Goal: Transaction & Acquisition: Purchase product/service

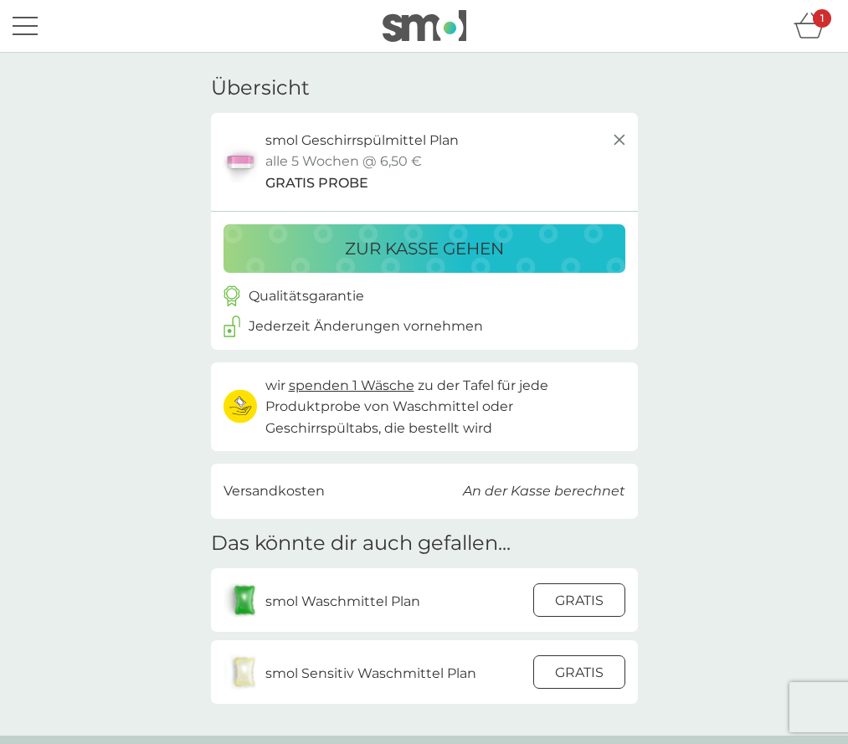
click at [383, 396] on p "wir spenden 1 Wäsche zu der Tafel für jede Produktprobe von Waschmittel oder Ge…" at bounding box center [445, 407] width 360 height 64
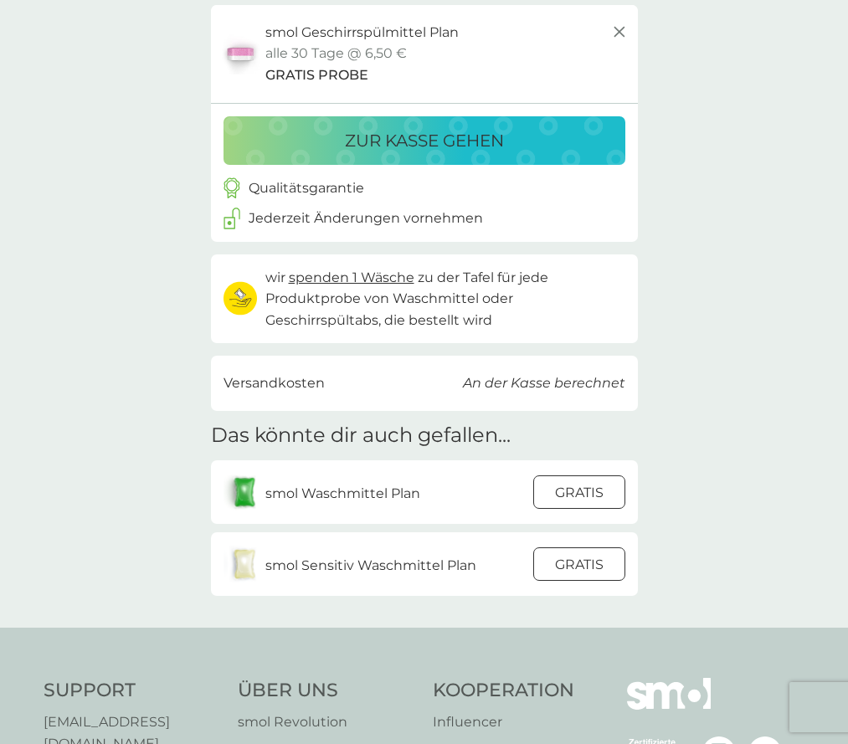
scroll to position [110, 0]
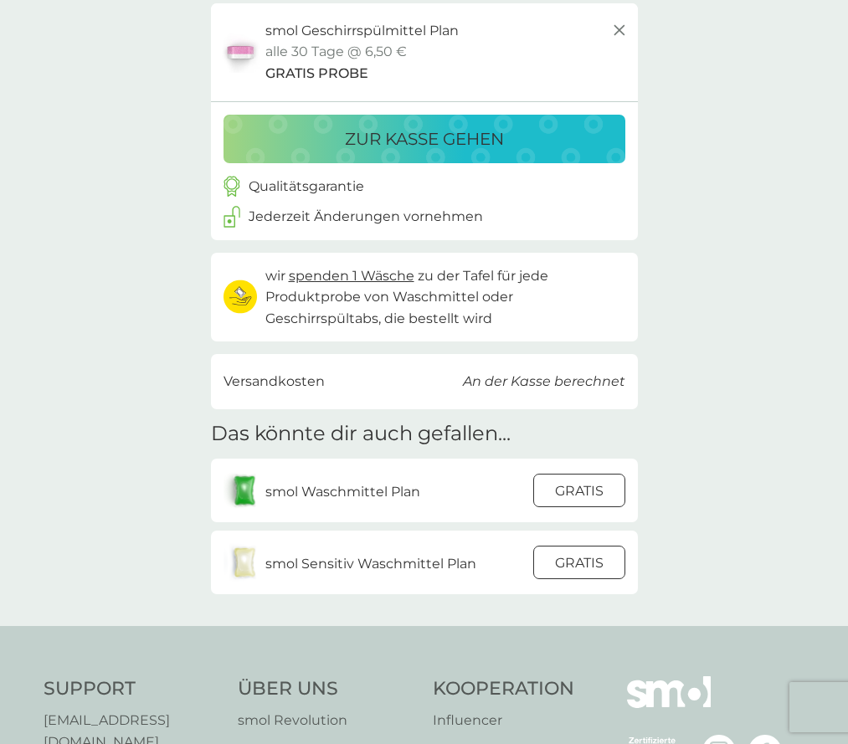
click at [304, 492] on p "smol Waschmittel Plan" at bounding box center [342, 492] width 155 height 22
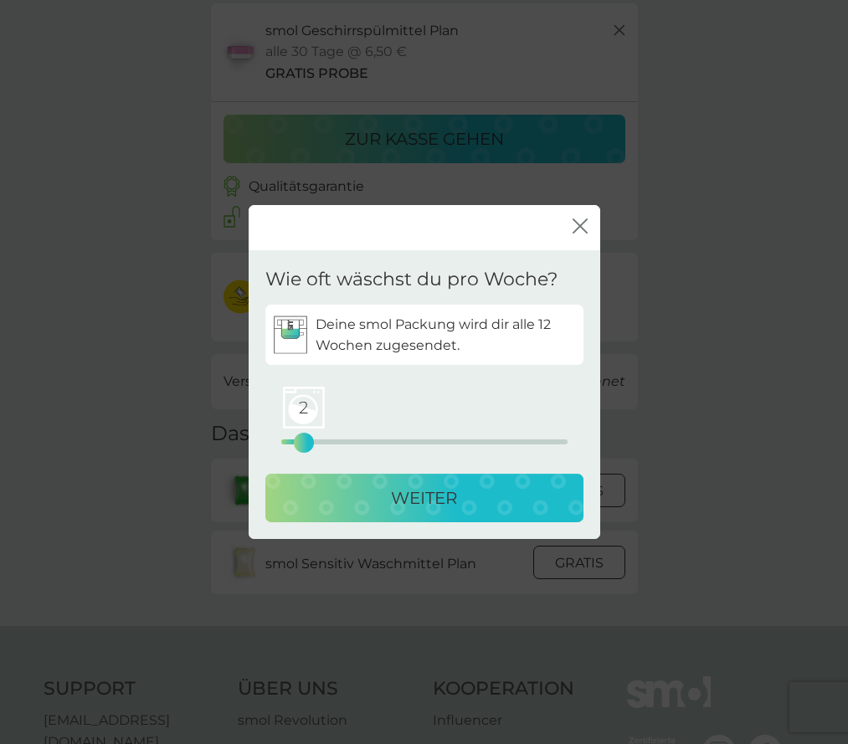
drag, startPoint x: 281, startPoint y: 439, endPoint x: 307, endPoint y: 441, distance: 26.9
click at [307, 441] on div "2" at bounding box center [304, 443] width 7 height 7
click at [340, 499] on div "WEITER" at bounding box center [424, 498] width 285 height 27
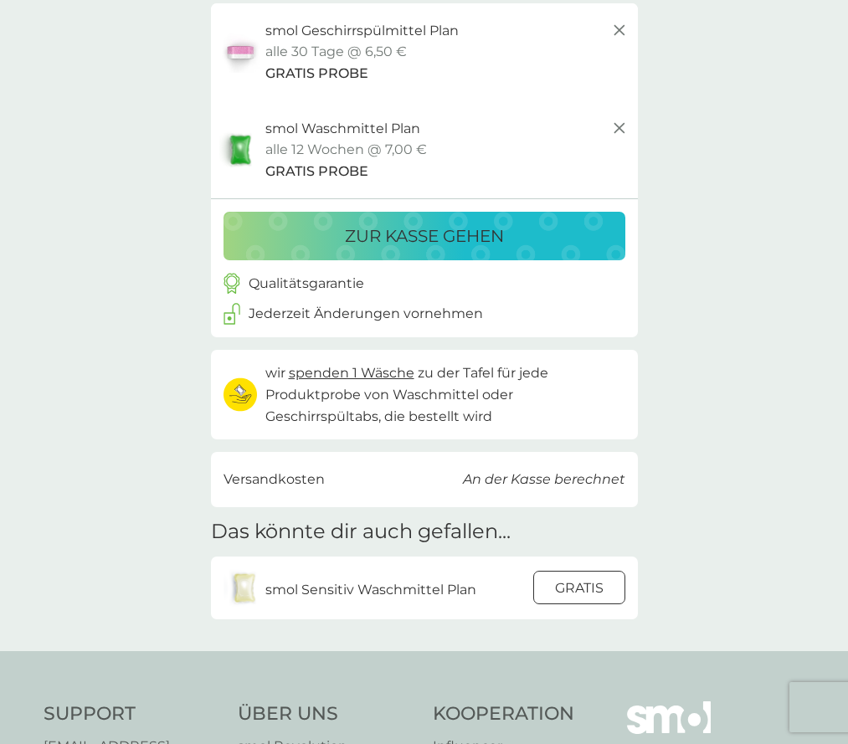
scroll to position [0, 0]
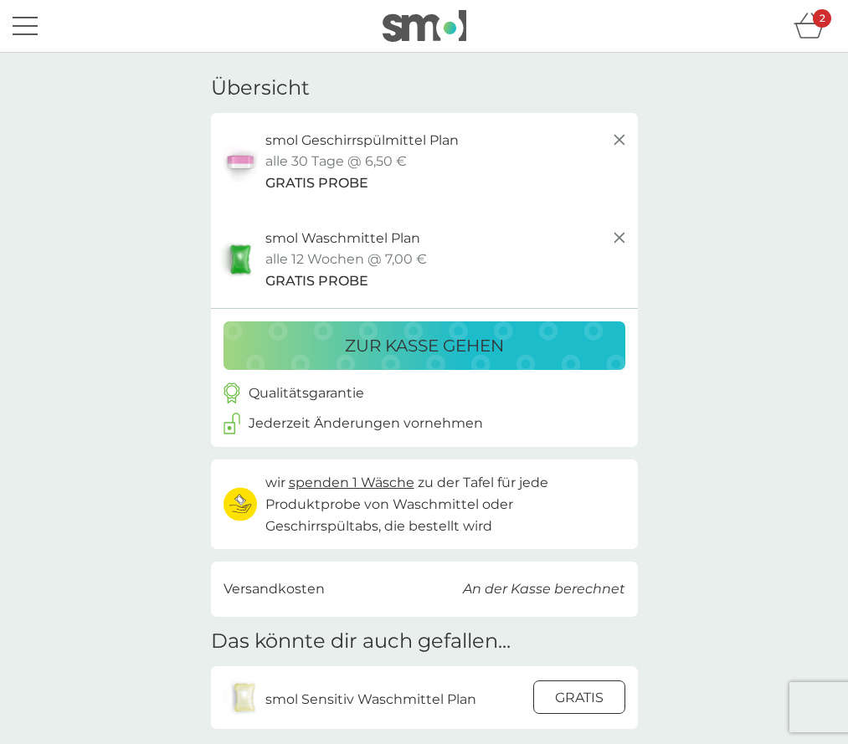
click at [383, 249] on p "alle 12 Wochen @ 7,00 €" at bounding box center [346, 260] width 162 height 22
click at [350, 283] on span "GRATIS PROBE" at bounding box center [316, 281] width 103 height 22
click at [620, 234] on icon at bounding box center [620, 238] width 20 height 20
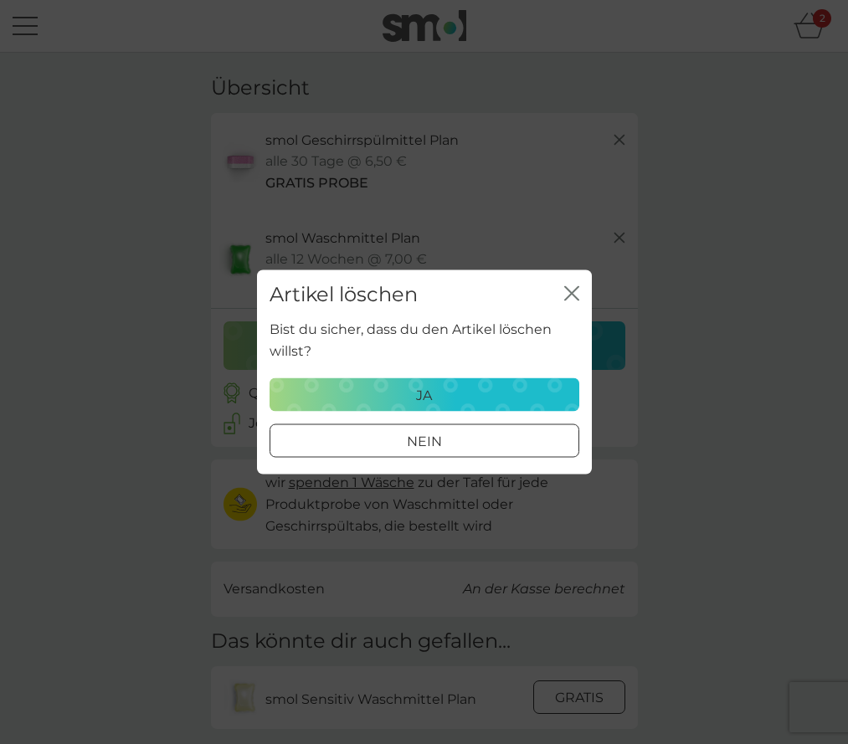
click at [456, 394] on div "ja" at bounding box center [425, 395] width 288 height 22
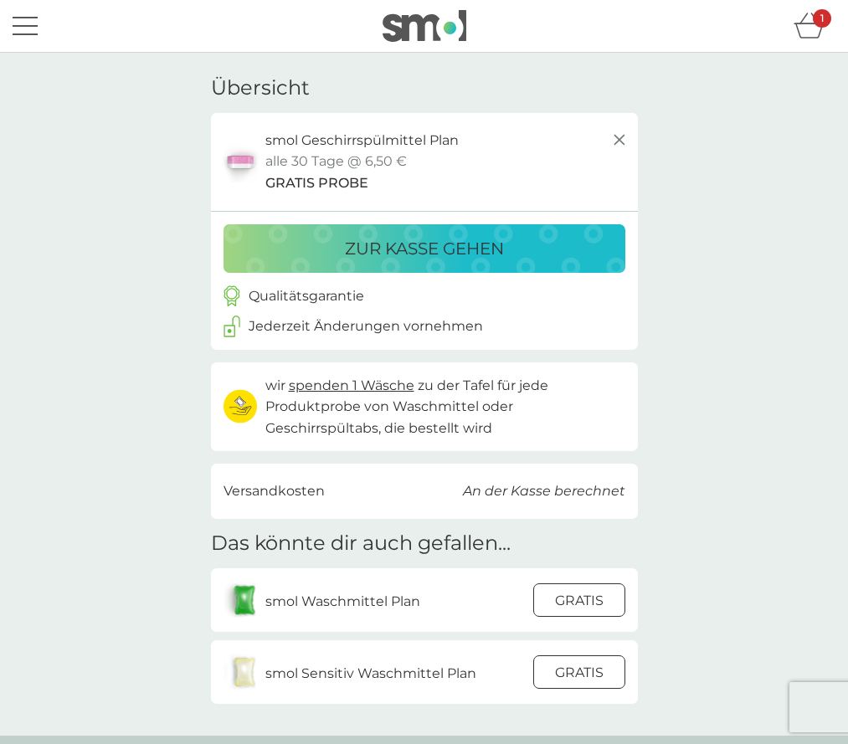
click at [595, 602] on div at bounding box center [579, 600] width 45 height 35
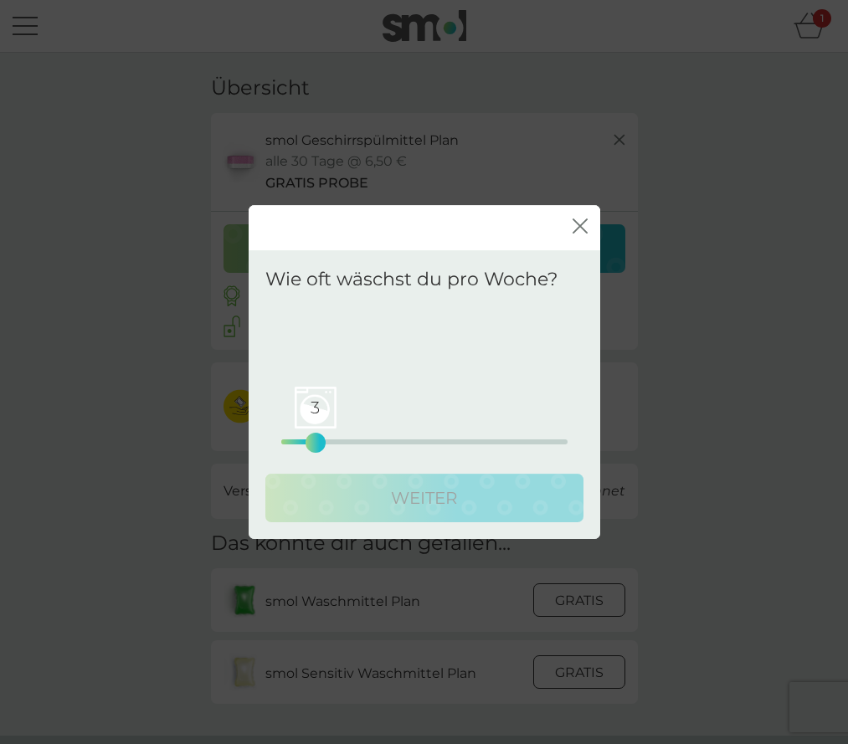
drag, startPoint x: 284, startPoint y: 437, endPoint x: 317, endPoint y: 437, distance: 33.5
click at [317, 440] on div "3" at bounding box center [315, 443] width 7 height 7
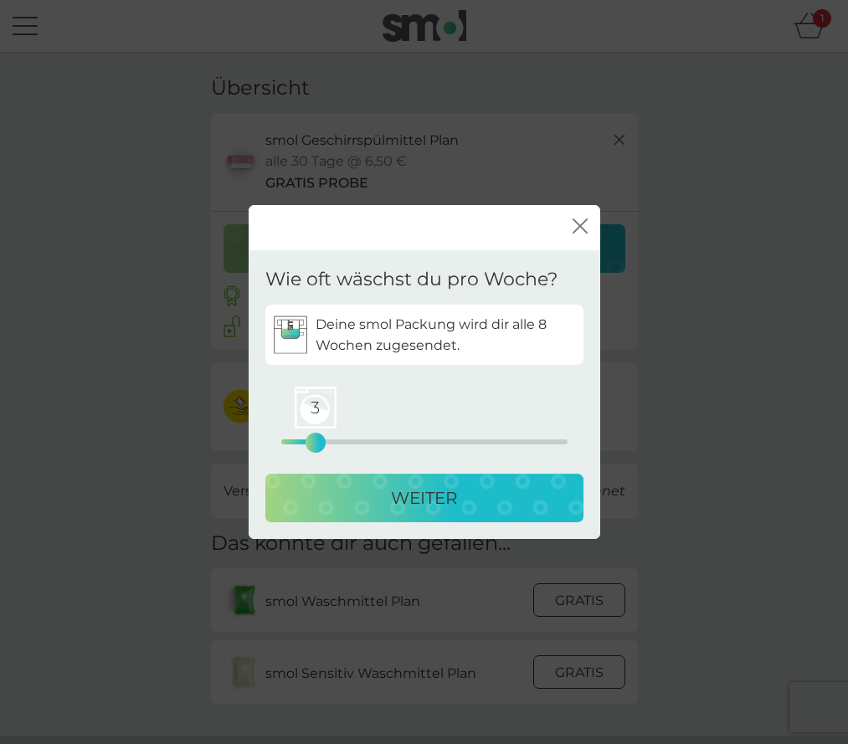
click at [380, 492] on div "WEITER" at bounding box center [424, 498] width 285 height 27
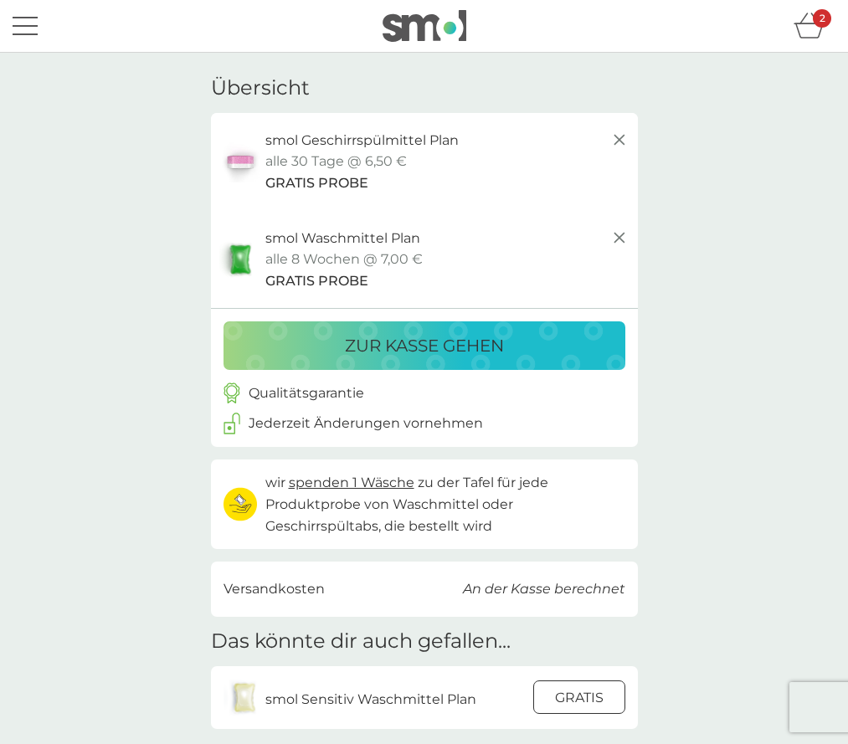
click at [396, 342] on p "zur Kasse gehen" at bounding box center [424, 345] width 159 height 27
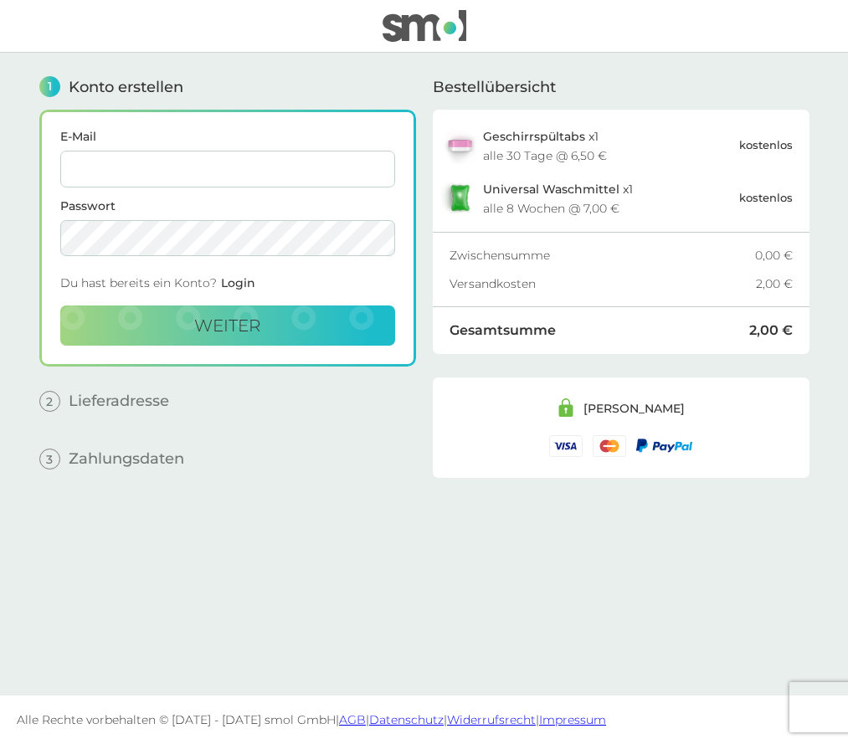
click at [213, 166] on input "E-Mail" at bounding box center [227, 169] width 335 height 37
click at [378, 188] on nordpass-icon at bounding box center [227, 188] width 335 height 0
type input "info@leonvictor.de"
click at [204, 321] on span "weiter" at bounding box center [227, 326] width 66 height 20
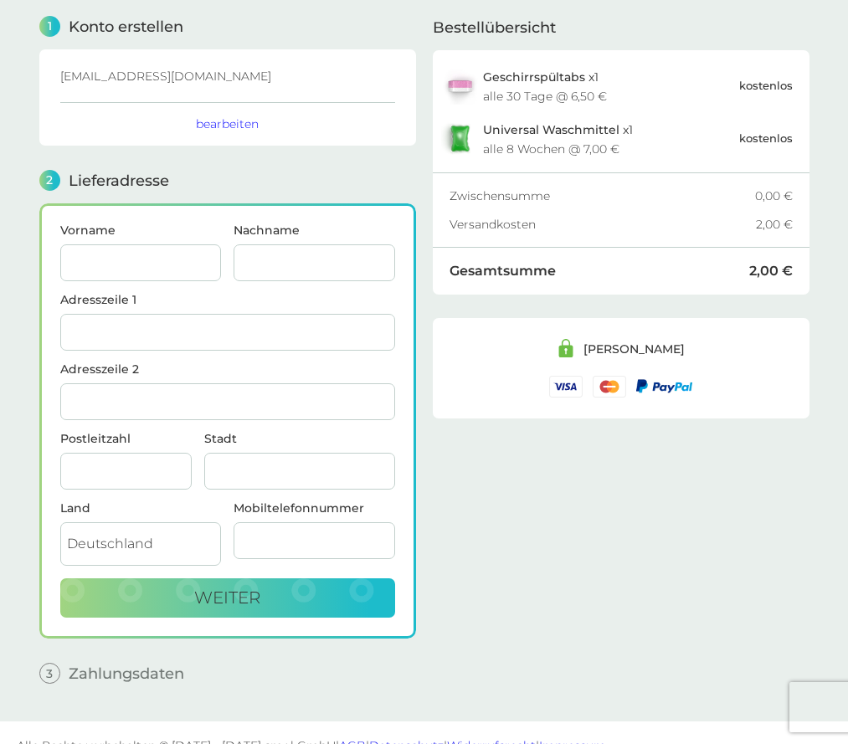
scroll to position [83, 0]
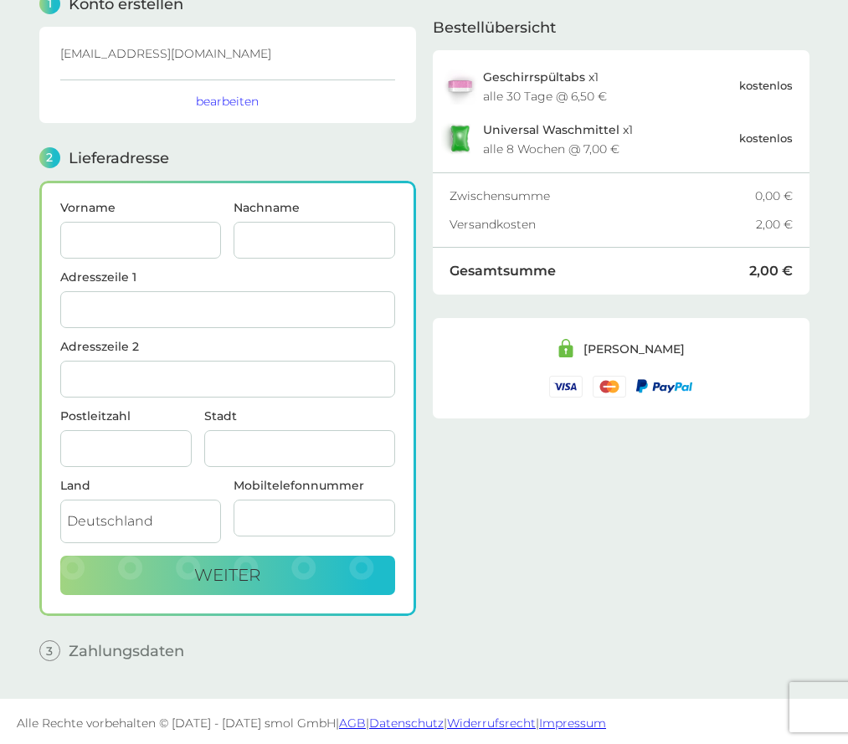
click at [121, 243] on input "Vorname" at bounding box center [141, 240] width 162 height 37
click at [0, 744] on nordpass-autofill-portal at bounding box center [0, 748] width 0 height 0
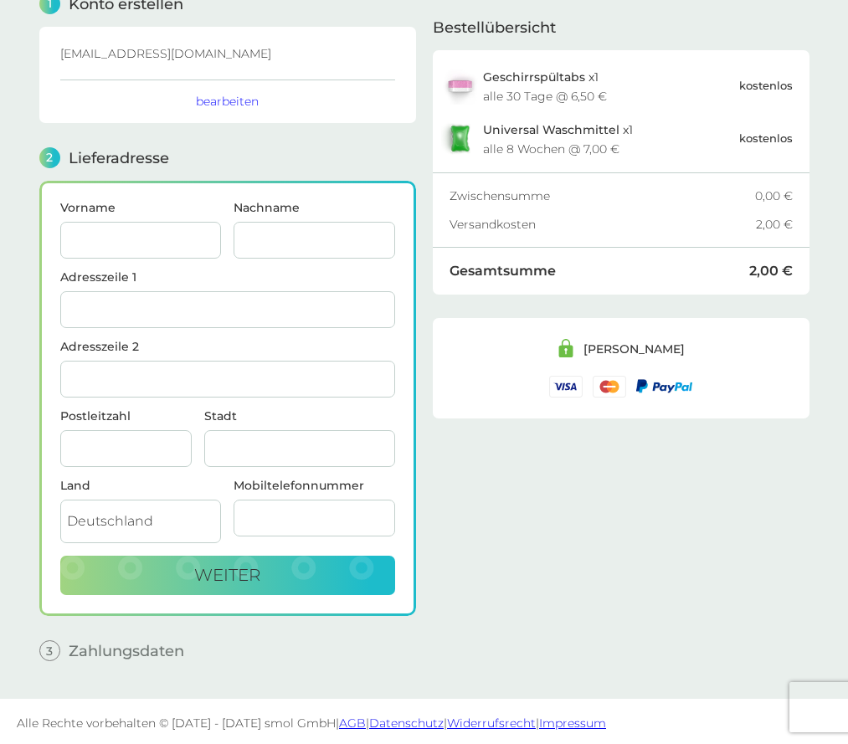
click at [125, 239] on input "Vorname" at bounding box center [141, 240] width 162 height 37
type input "Leon"
type input "Staege"
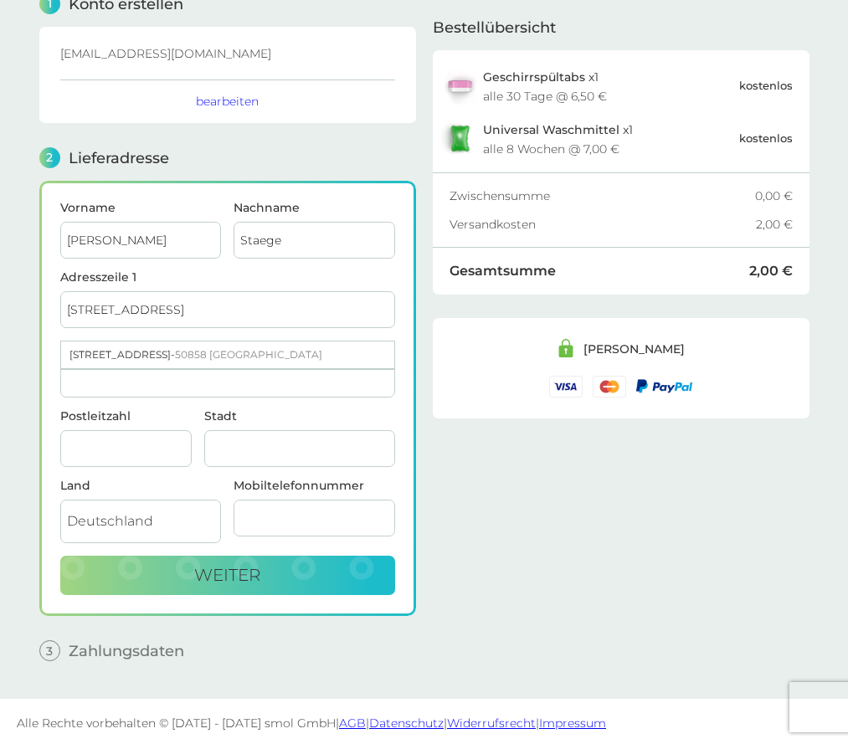
type input "Frohnhofweg 29"
click at [157, 355] on div "Frohnhofweg 29 - 50858 Köln" at bounding box center [227, 355] width 333 height 27
type input "Köln"
type input "50858"
click at [270, 524] on input "Mobiltelefonnummer" at bounding box center [315, 518] width 162 height 37
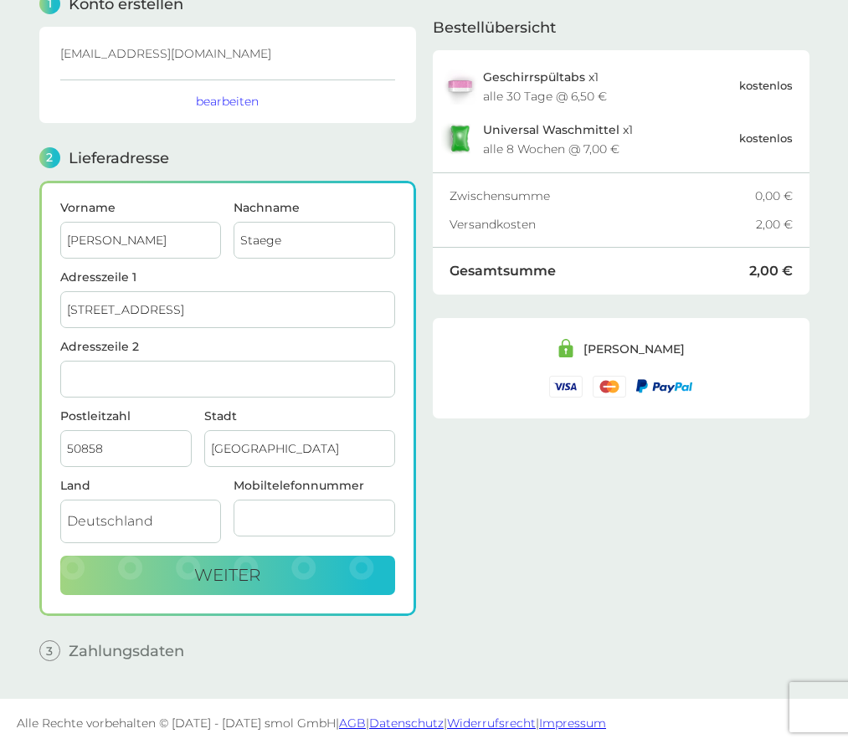
click at [0, 744] on nordpass-autofill-portal at bounding box center [0, 748] width 0 height 0
click at [252, 529] on input "Mobiltelefonnummer" at bounding box center [315, 518] width 162 height 37
type input "+491778801701"
click at [229, 574] on span "weiter" at bounding box center [227, 575] width 66 height 20
checkbox input "true"
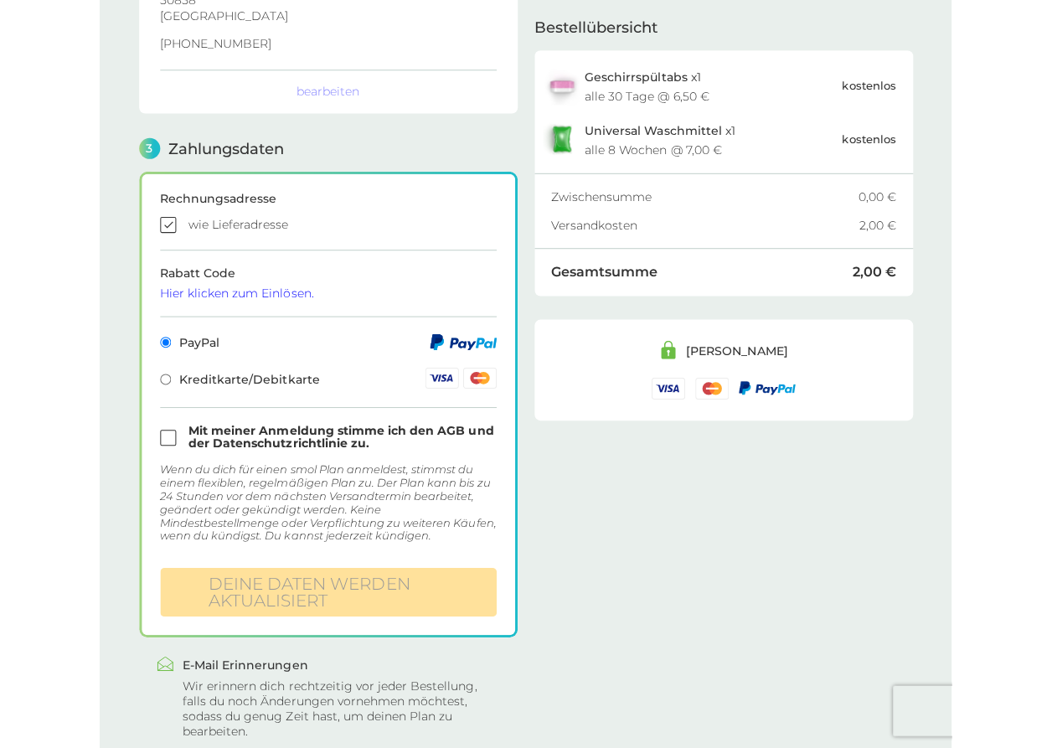
scroll to position [398, 0]
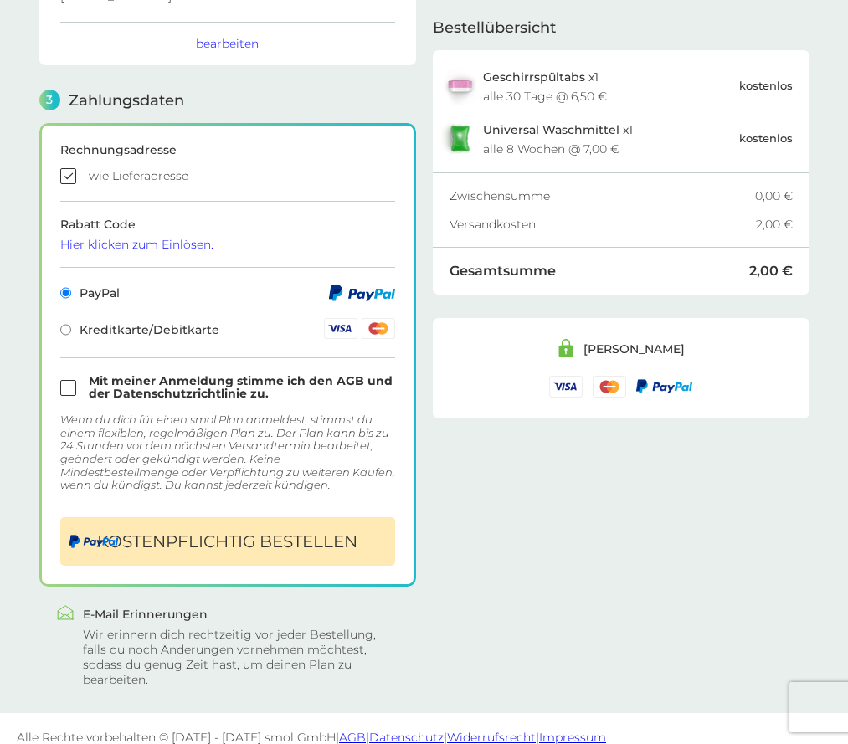
click at [114, 330] on span "Kreditkarte/Debitkarte" at bounding box center [139, 330] width 159 height 12
radio input "false"
radio input "true"
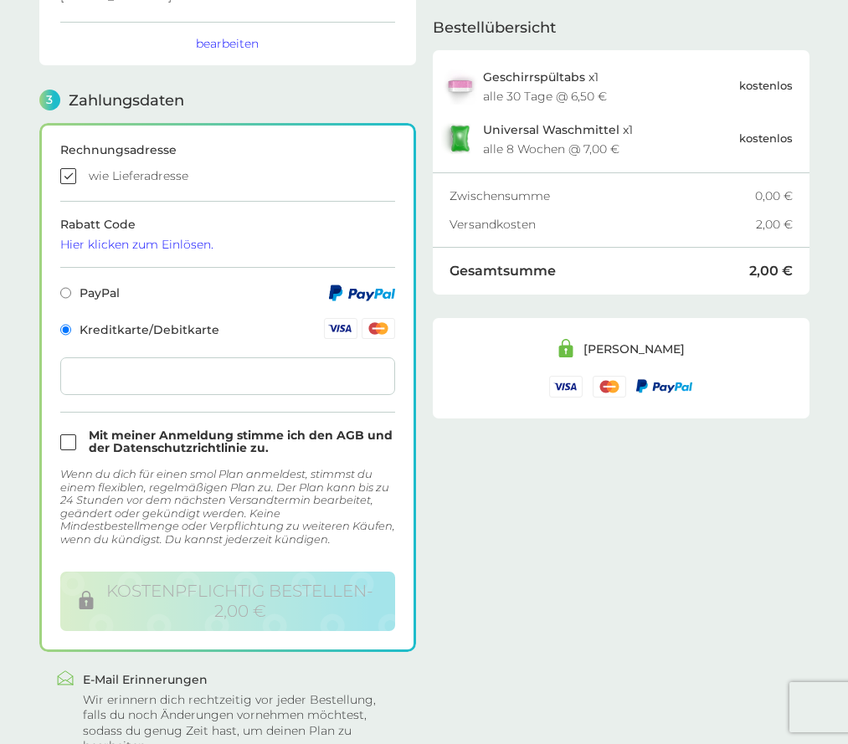
click at [113, 448] on input "checkbox" at bounding box center [227, 442] width 335 height 25
checkbox input "true"
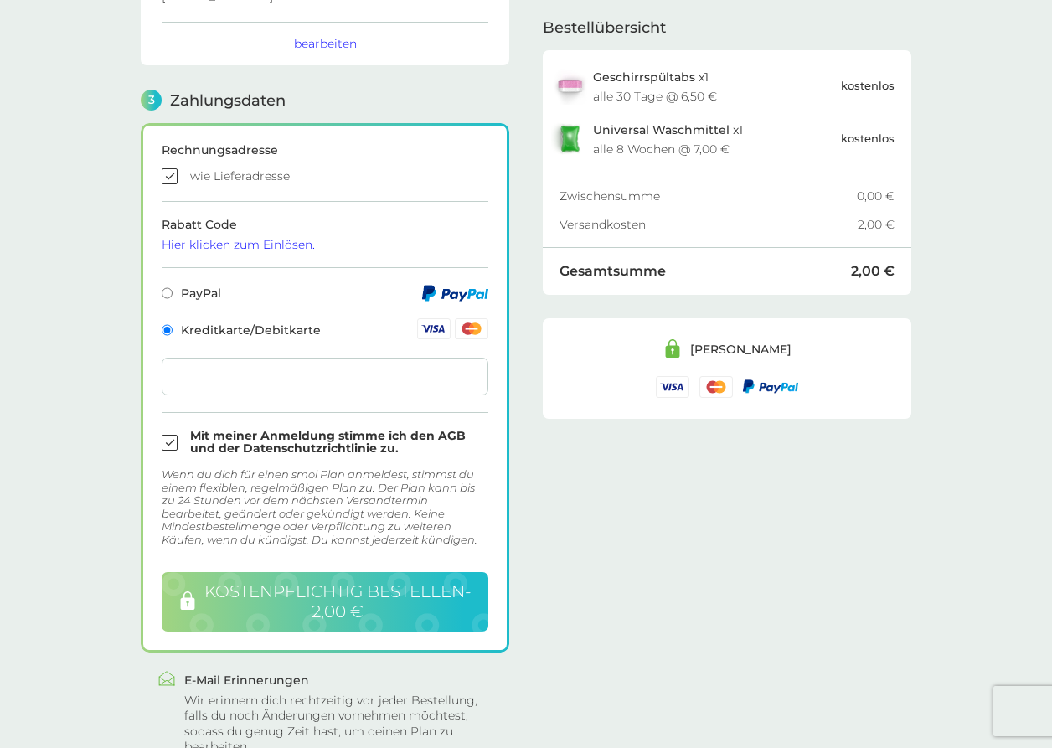
click at [399, 609] on span "kostenpflichtig bestellen - 2,00 €" at bounding box center [337, 601] width 268 height 40
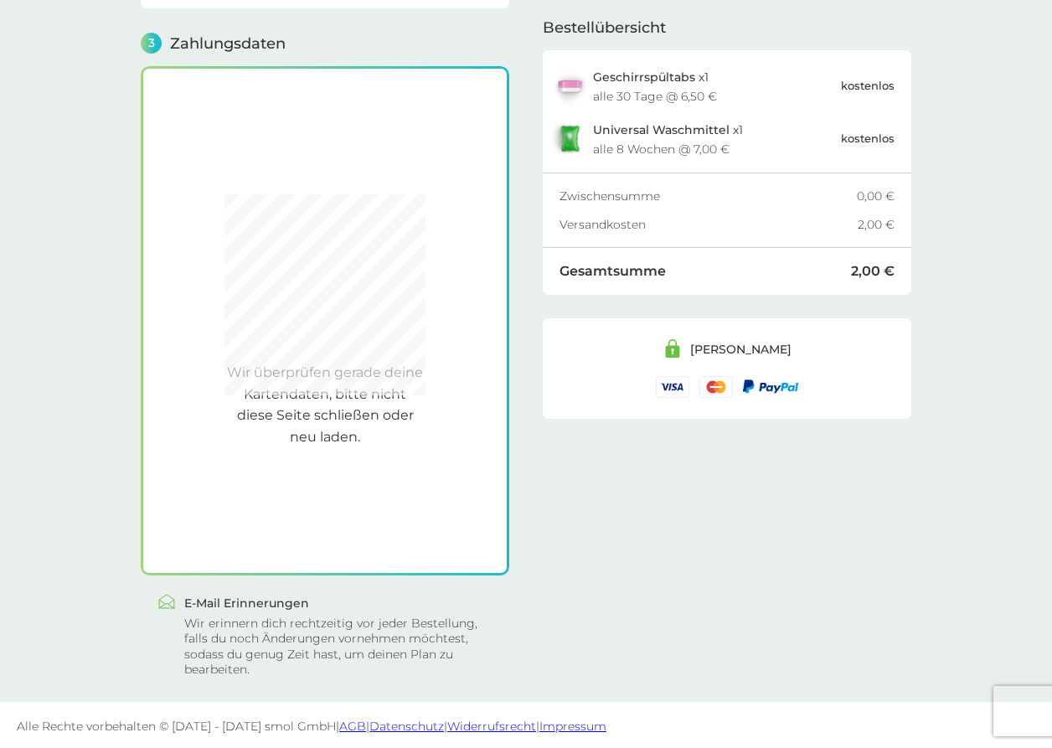
scroll to position [456, 0]
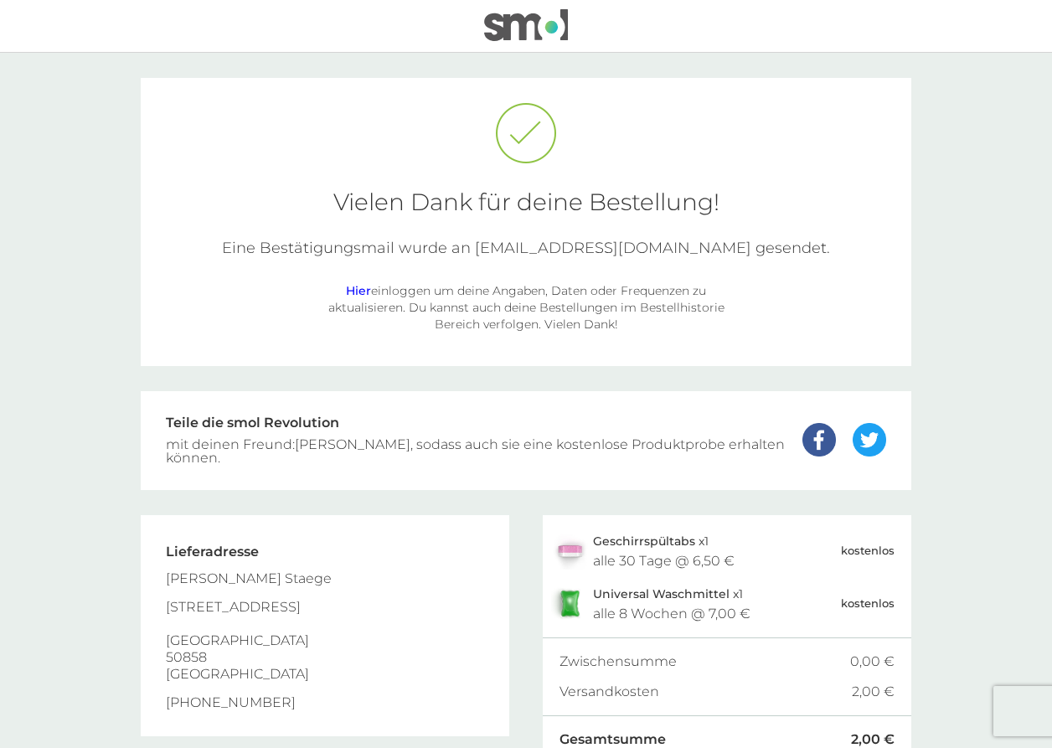
click at [363, 290] on link "Hier" at bounding box center [358, 290] width 25 height 15
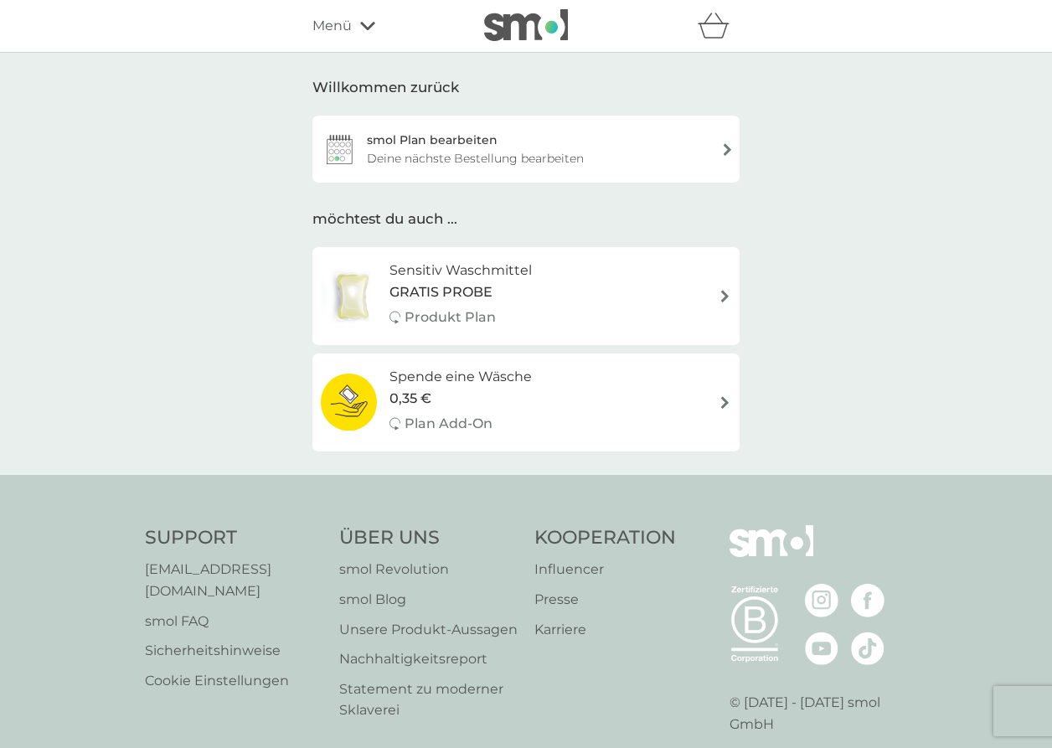
click at [438, 424] on p "Plan Add-On" at bounding box center [448, 424] width 88 height 22
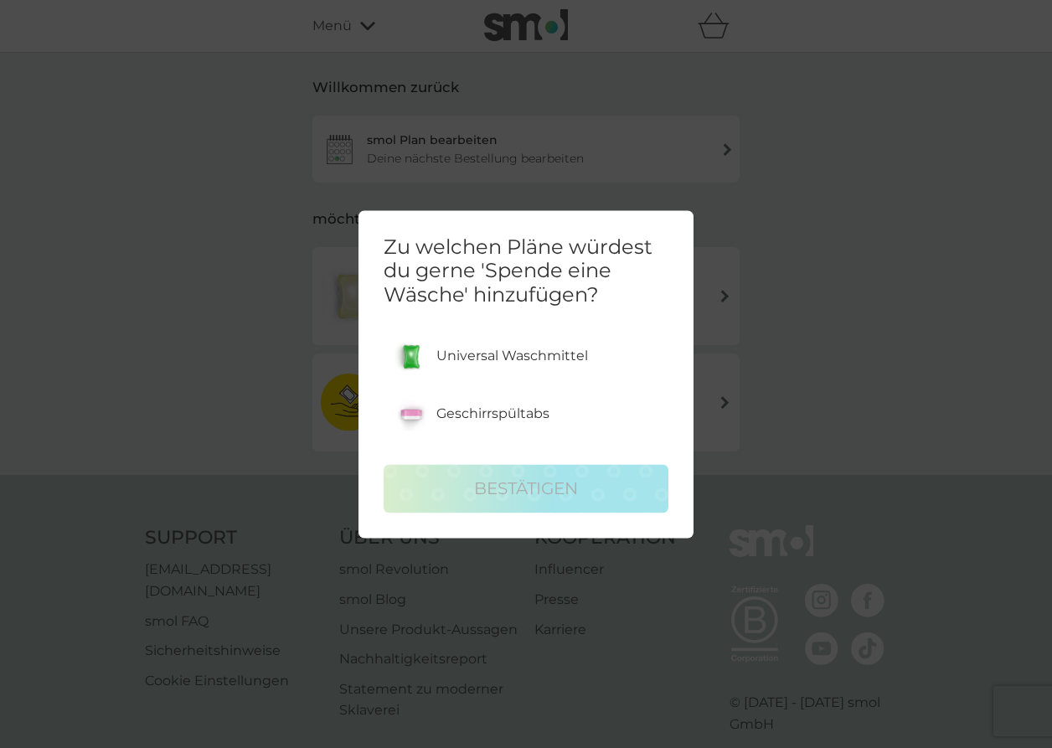
click at [444, 360] on p "Universal Waschmittel" at bounding box center [512, 357] width 152 height 22
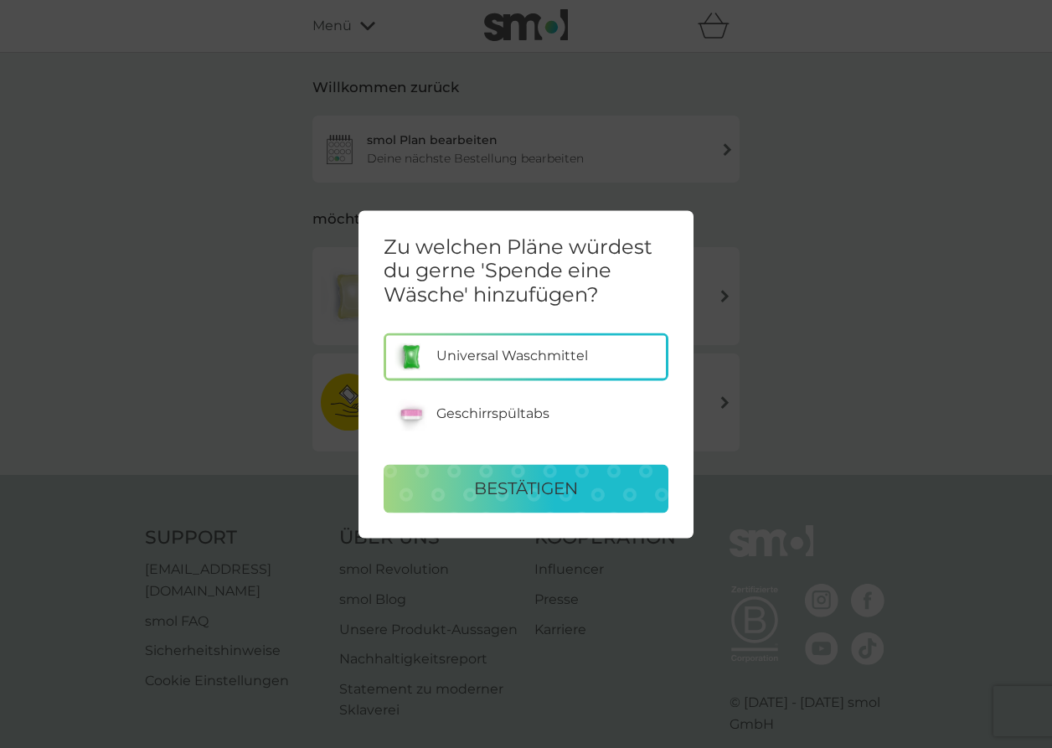
click at [465, 484] on div "bestätigen" at bounding box center [525, 488] width 251 height 27
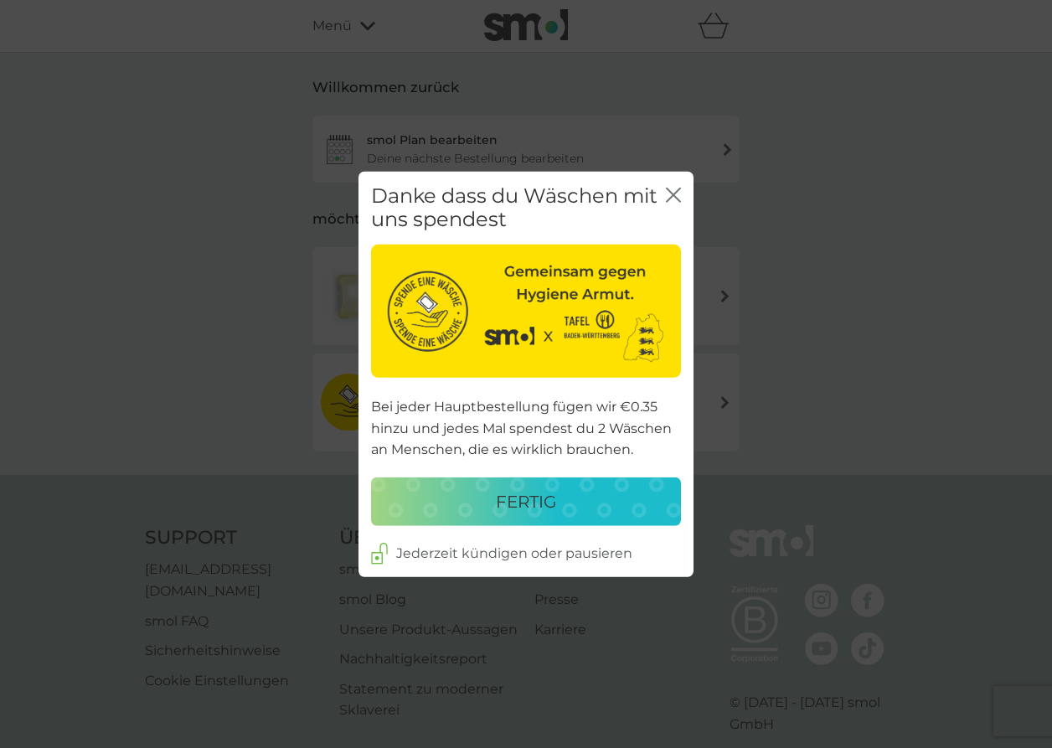
click at [523, 497] on p "fertig" at bounding box center [526, 501] width 60 height 27
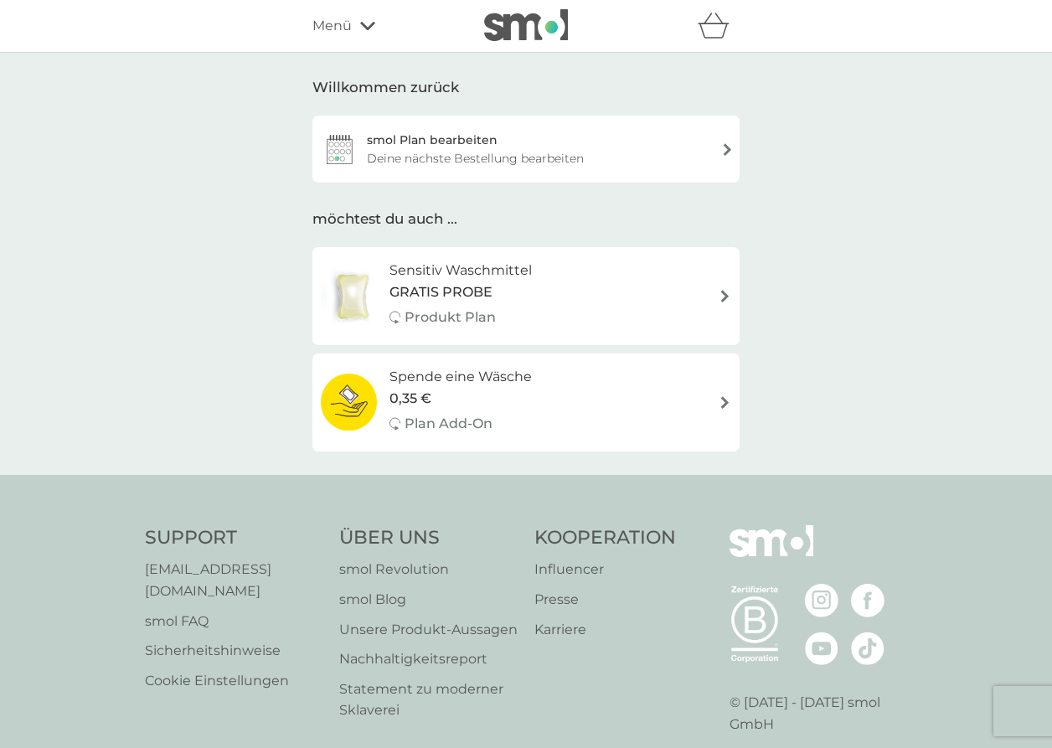
click at [443, 423] on p "Plan Add-On" at bounding box center [448, 424] width 88 height 22
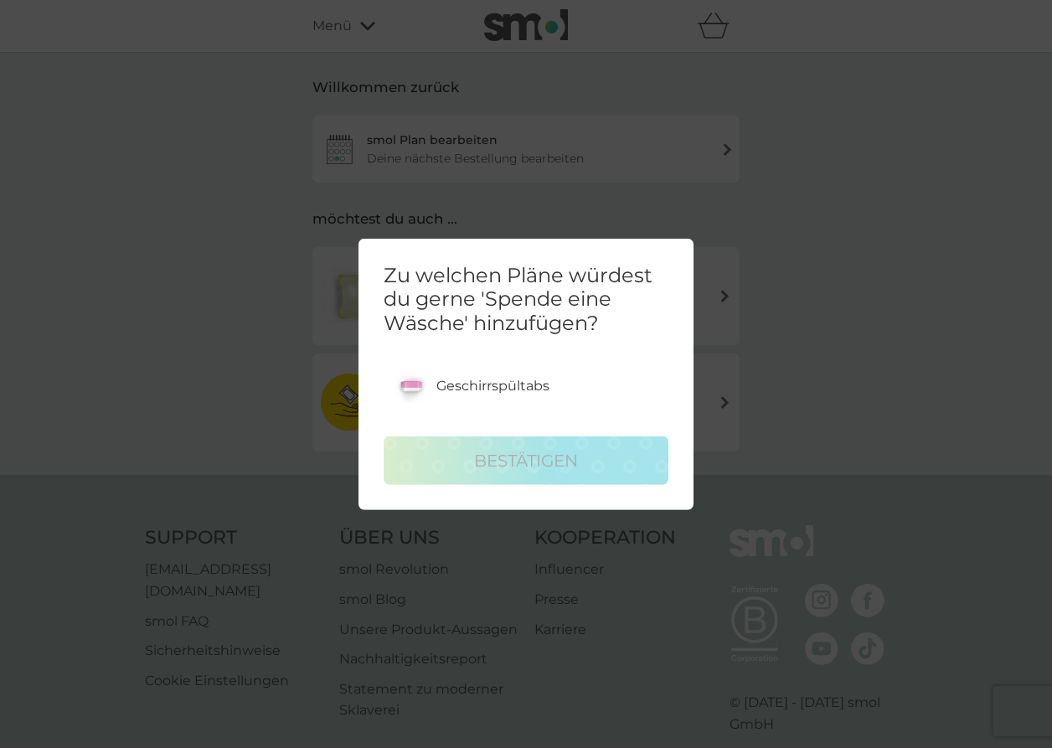
click at [484, 383] on p "Geschirrspültabs" at bounding box center [492, 386] width 113 height 22
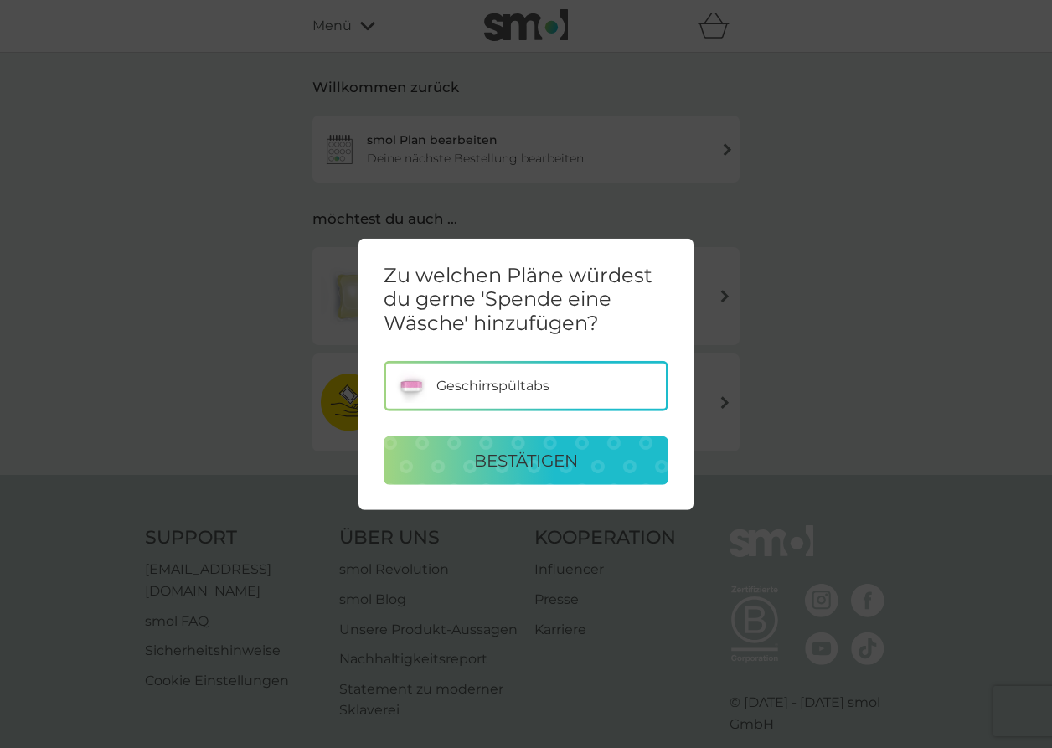
click at [484, 451] on p "bestätigen" at bounding box center [526, 460] width 104 height 27
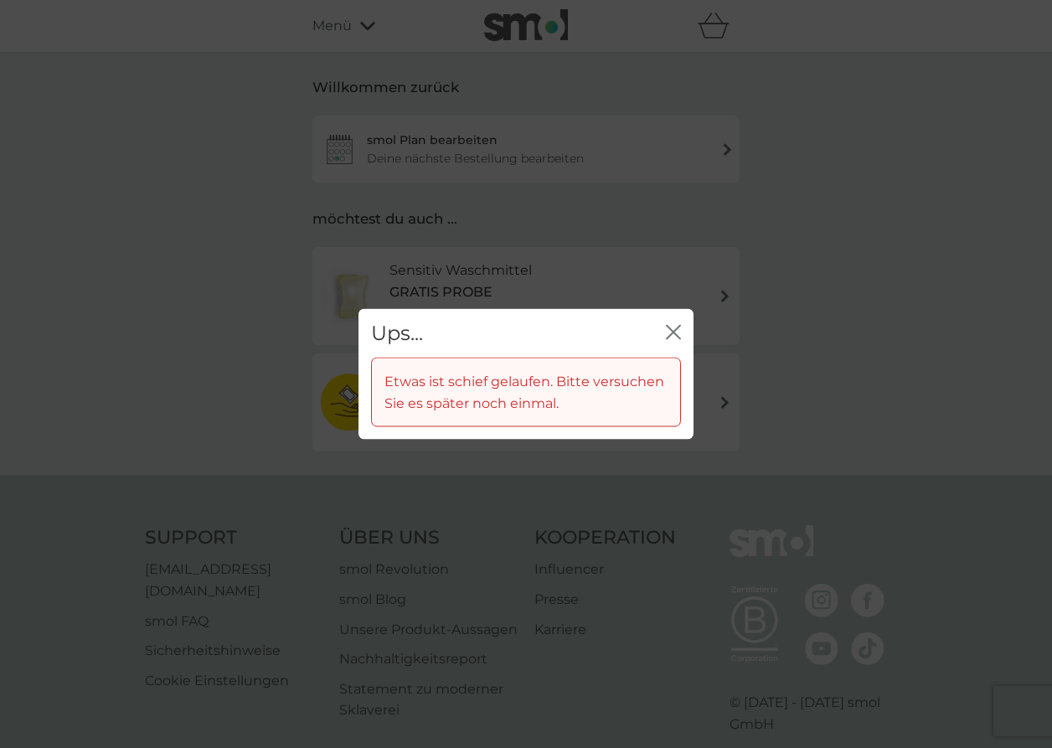
click at [676, 326] on icon "Schließen" at bounding box center [673, 331] width 15 height 15
click at [668, 330] on icon "Schließen" at bounding box center [673, 331] width 15 height 15
click at [578, 587] on div "Ups... Schließen Etwas ist schief gelaufen. Bitte versuchen Sie es später noch …" at bounding box center [526, 374] width 1052 height 748
click at [677, 330] on icon "Schließen" at bounding box center [673, 331] width 15 height 15
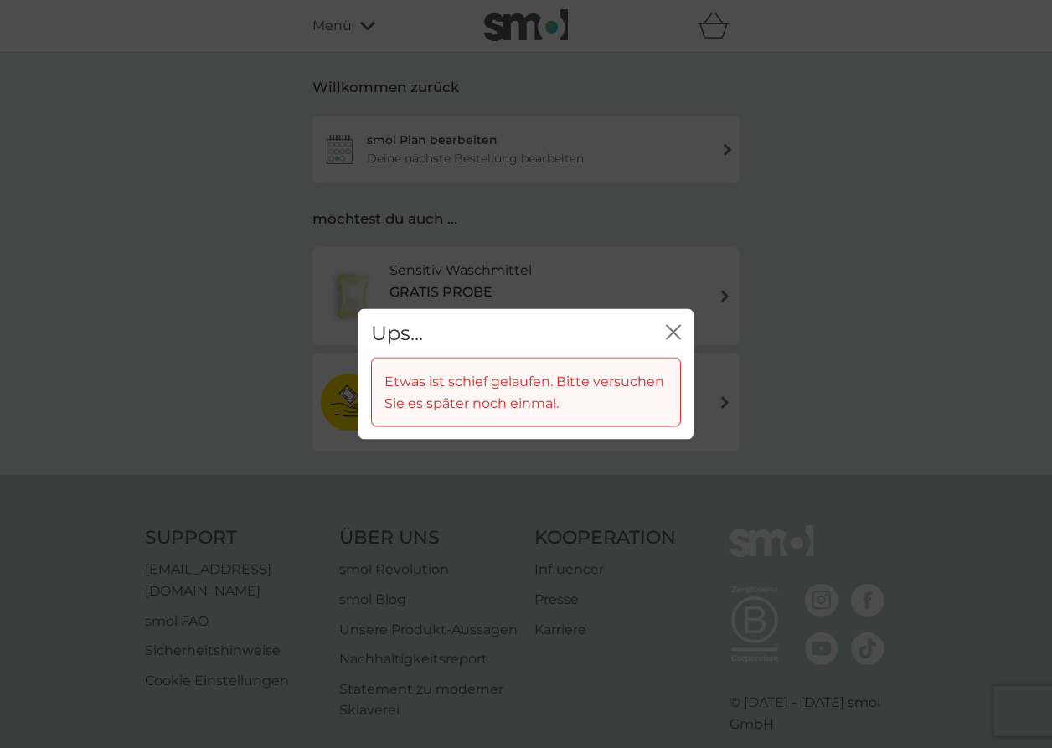
click at [550, 166] on div "Ups... Schließen Etwas ist schief gelaufen. Bitte versuchen Sie es später noch …" at bounding box center [526, 374] width 1052 height 748
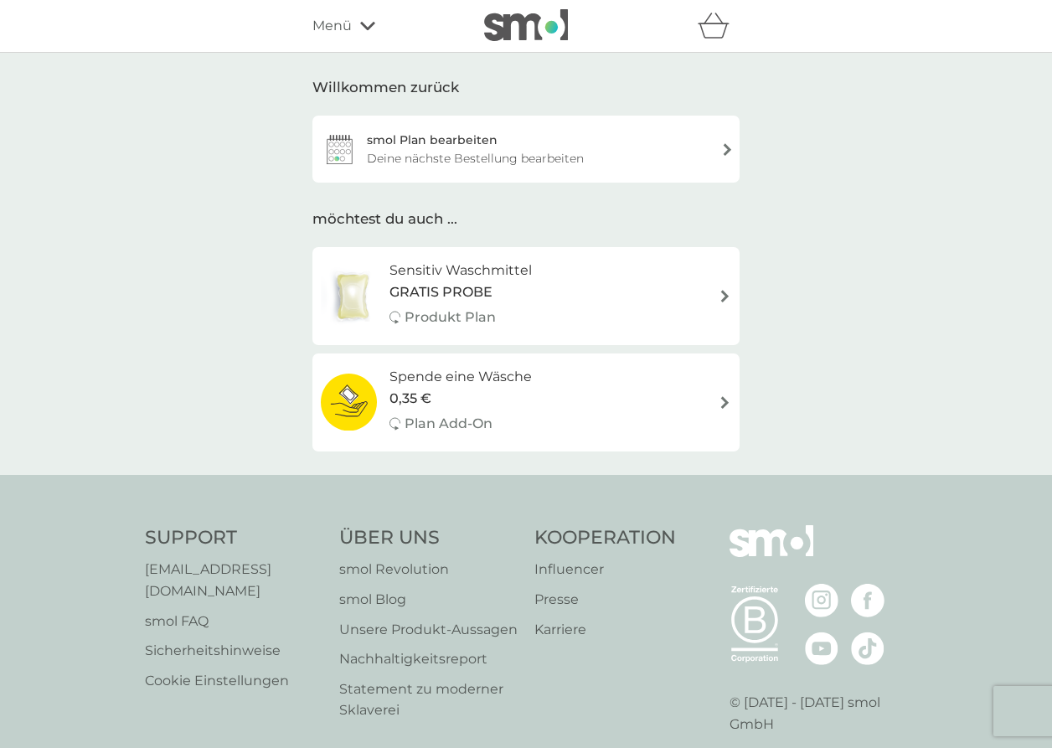
click at [450, 322] on p "Produkt Plan" at bounding box center [449, 317] width 91 height 22
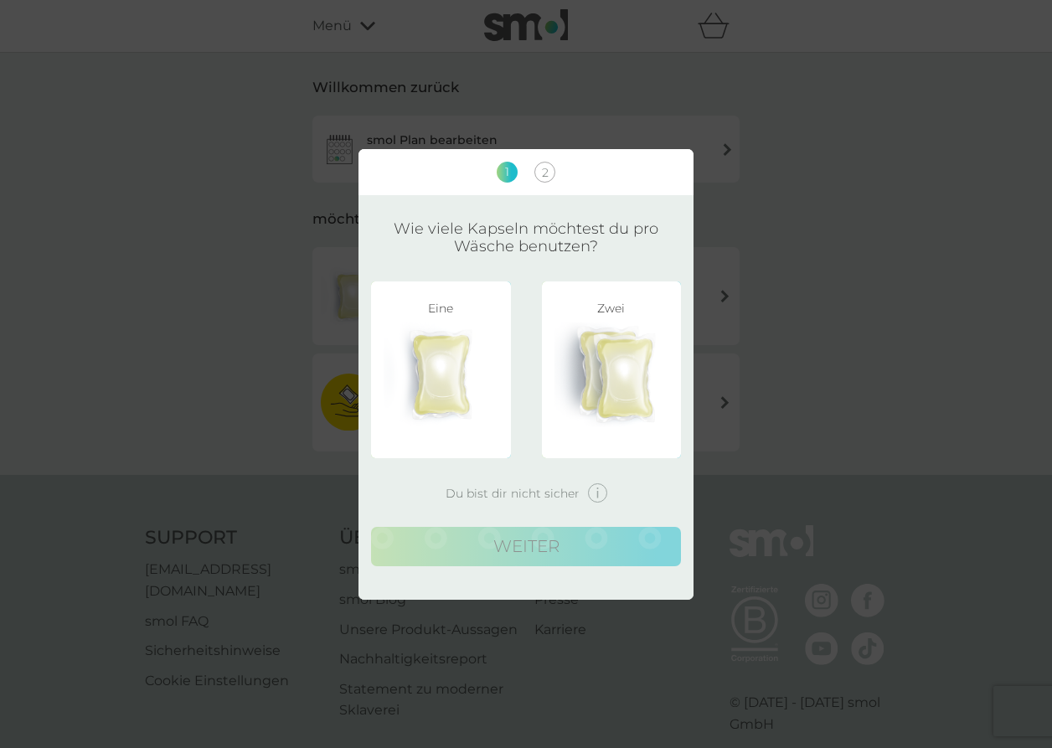
click at [271, 147] on div "1 2 Wie viele Kapseln möchtest du pro Wäsche benutzen? Eine Zwei Du bist dir ni…" at bounding box center [526, 374] width 1052 height 748
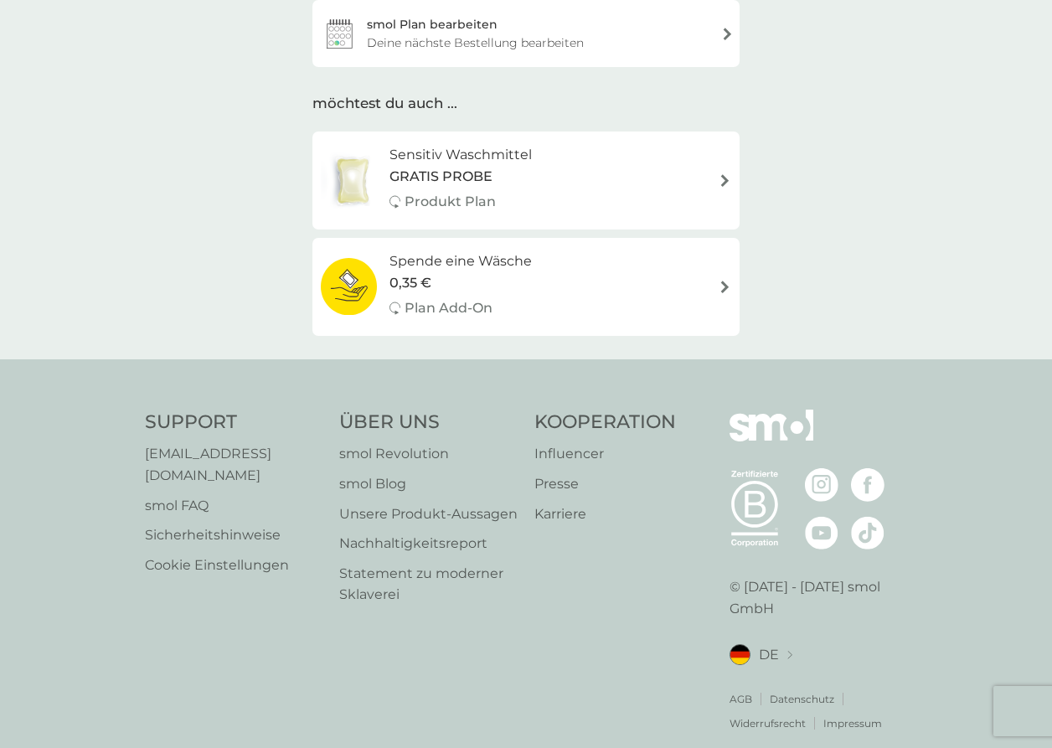
scroll to position [127, 0]
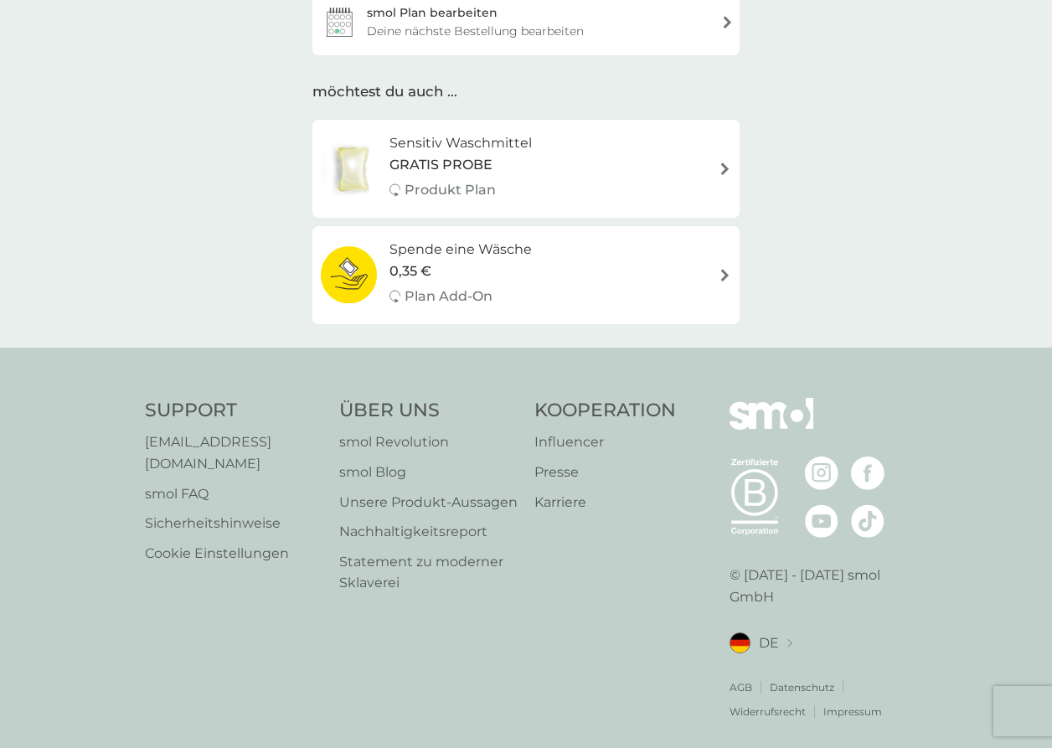
click at [849, 703] on p "Impressum" at bounding box center [852, 711] width 59 height 16
